Goal: Information Seeking & Learning: Learn about a topic

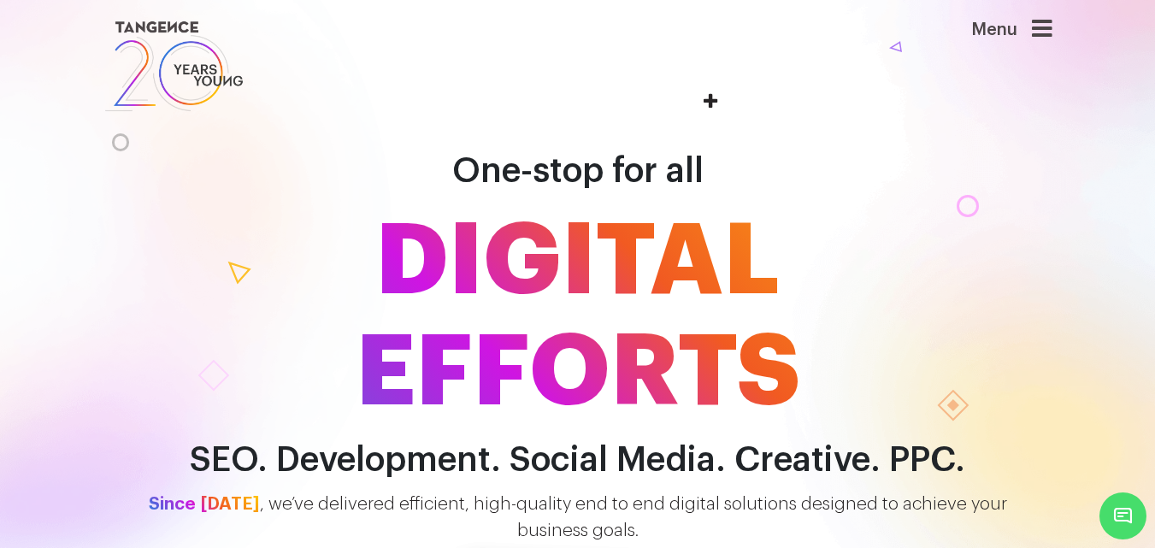
click at [1043, 29] on icon at bounding box center [1042, 29] width 21 height 24
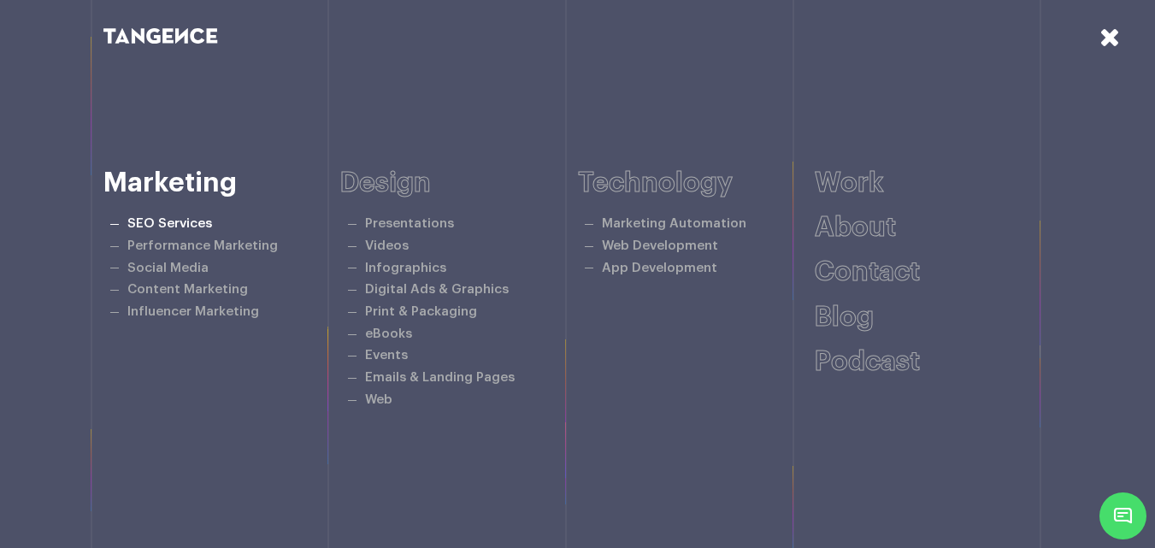
click at [167, 222] on link "SEO Services" at bounding box center [169, 223] width 85 height 13
click at [176, 222] on link "SEO Services" at bounding box center [169, 223] width 85 height 13
click at [195, 245] on link "Performance Marketing" at bounding box center [202, 245] width 150 height 13
